Goal: Obtain resource: Obtain resource

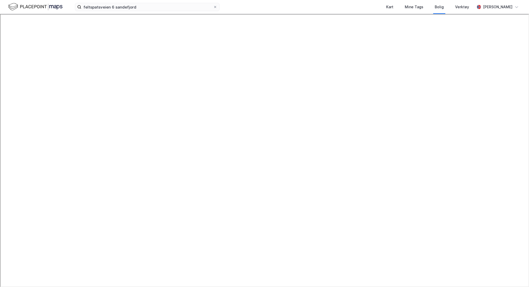
click at [16, 5] on img at bounding box center [35, 6] width 54 height 9
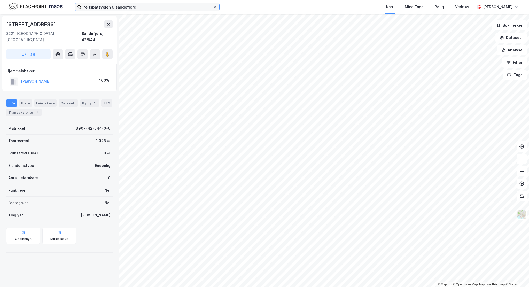
click at [162, 9] on input "feltspatsveien 6 sandefjord" at bounding box center [147, 7] width 132 height 8
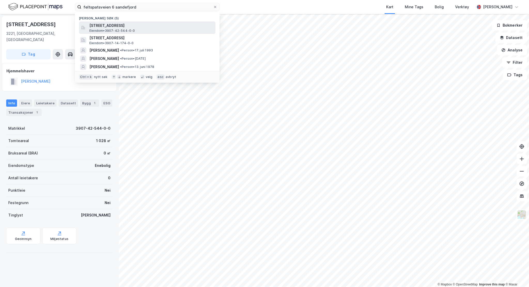
click at [142, 26] on span "Feltspatveien 6, 3221, SANDEFJORD, SANDEFJORD" at bounding box center [151, 25] width 124 height 6
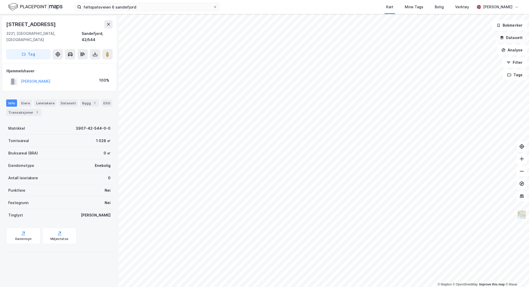
click at [511, 37] on button "Datasett" at bounding box center [511, 38] width 32 height 10
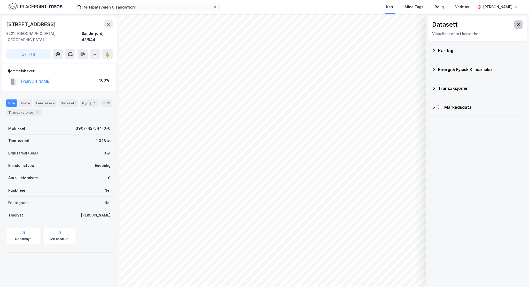
click at [516, 25] on icon at bounding box center [518, 24] width 4 height 4
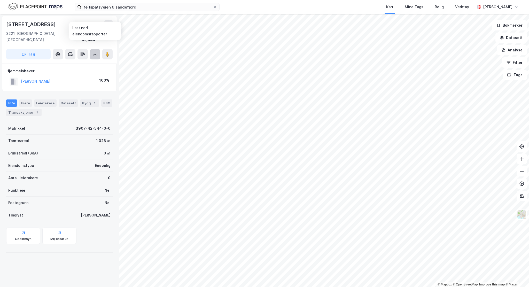
click at [97, 52] on icon at bounding box center [94, 54] width 5 height 5
click at [79, 62] on div "Last ned grunnbok" at bounding box center [69, 64] width 30 height 4
click at [0, 0] on button "JACOBSEN TERJE" at bounding box center [0, 0] width 0 height 0
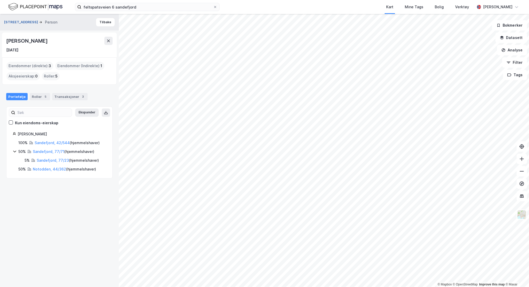
click at [18, 19] on div "Feltspatveien 6 Person" at bounding box center [32, 22] width 57 height 6
click at [17, 21] on button "Feltspatveien 6" at bounding box center [21, 22] width 35 height 5
